Goal: Task Accomplishment & Management: Use online tool/utility

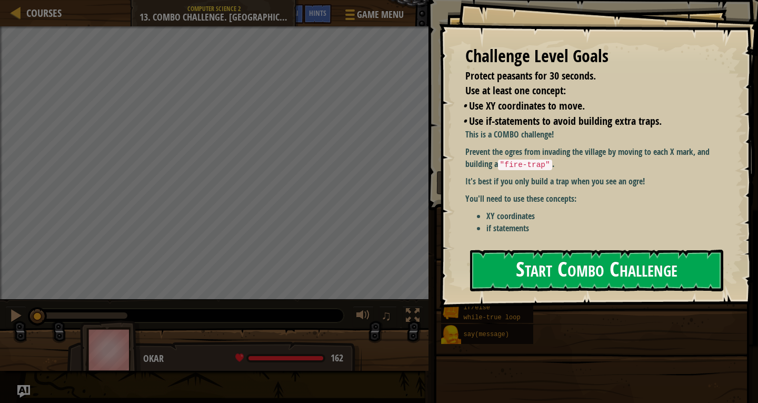
click at [557, 270] on button "Start Combo Challenge" at bounding box center [596, 271] width 253 height 42
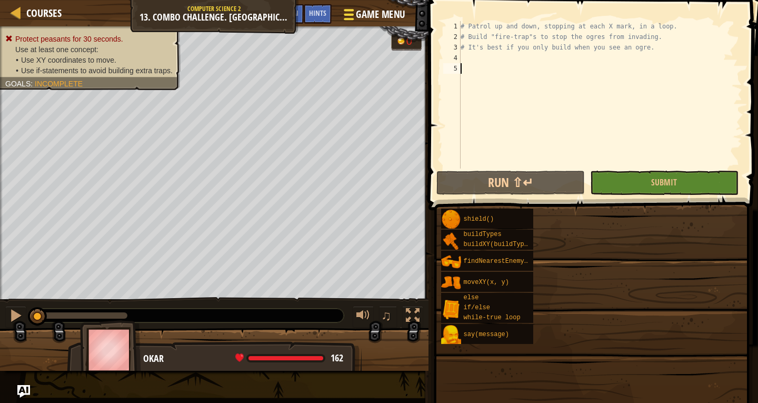
click at [332, 17] on div "Hints" at bounding box center [318, 13] width 28 height 19
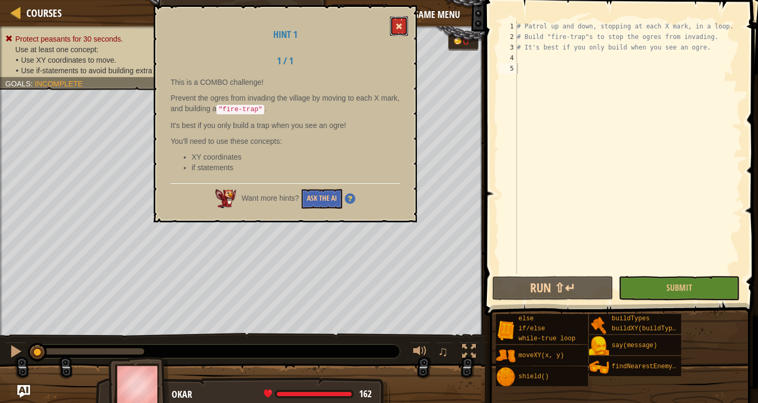
click at [398, 27] on span at bounding box center [398, 26] width 7 height 7
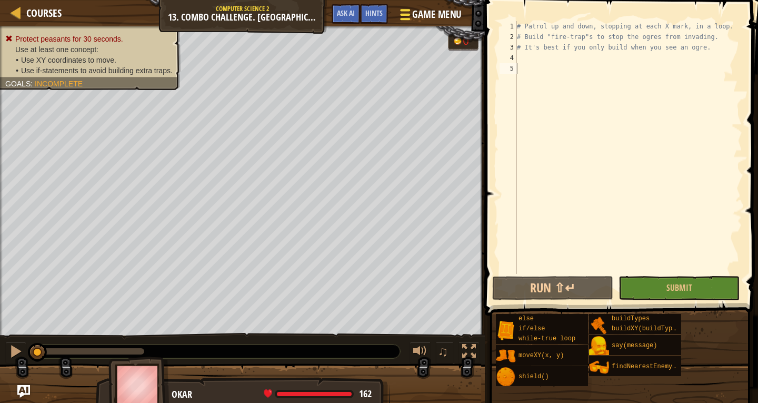
click at [423, 18] on span "Game Menu" at bounding box center [437, 14] width 49 height 14
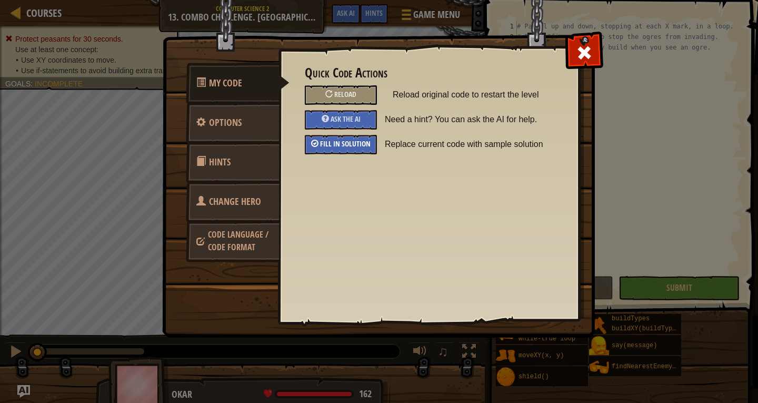
click at [364, 144] on span "Fill in solution" at bounding box center [345, 143] width 51 height 10
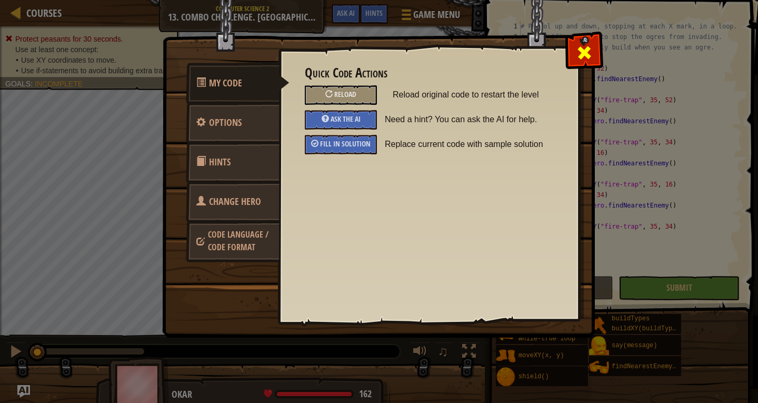
click at [578, 51] on span at bounding box center [584, 52] width 17 height 17
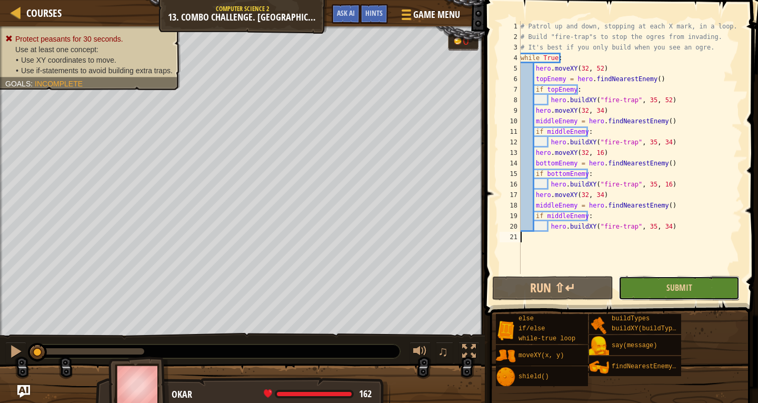
click at [649, 289] on button "Submit" at bounding box center [679, 288] width 121 height 24
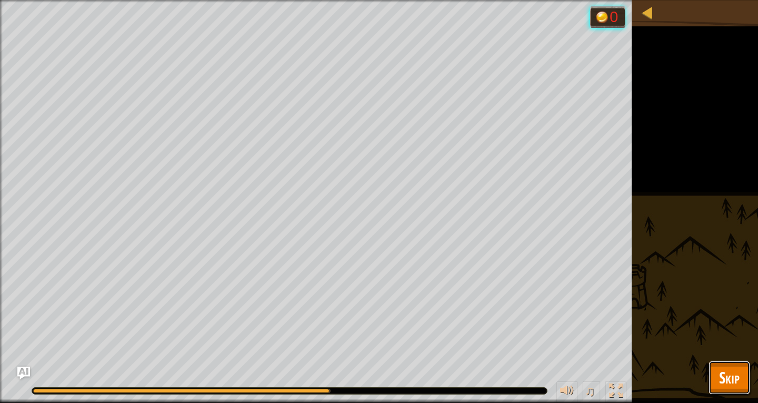
click at [741, 375] on button "Skip" at bounding box center [730, 378] width 42 height 34
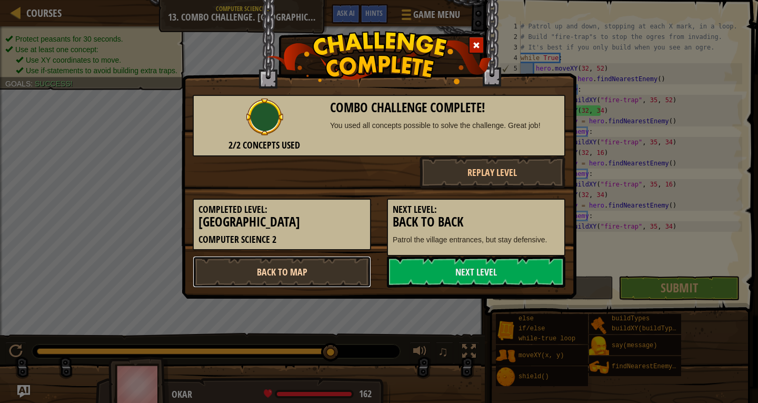
click at [312, 274] on link "Back to Map" at bounding box center [282, 272] width 178 height 32
